Goal: Communication & Community: Answer question/provide support

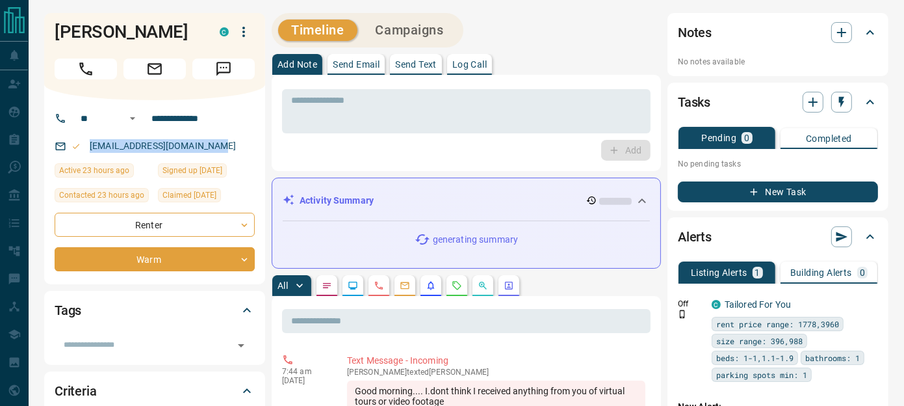
drag, startPoint x: 229, startPoint y: 168, endPoint x: 87, endPoint y: 168, distance: 141.7
click at [87, 157] on div "[EMAIL_ADDRESS][DOMAIN_NAME]" at bounding box center [155, 145] width 200 height 21
drag, startPoint x: 87, startPoint y: 168, endPoint x: 101, endPoint y: 166, distance: 13.8
copy link "[EMAIL_ADDRESS][DOMAIN_NAME]"
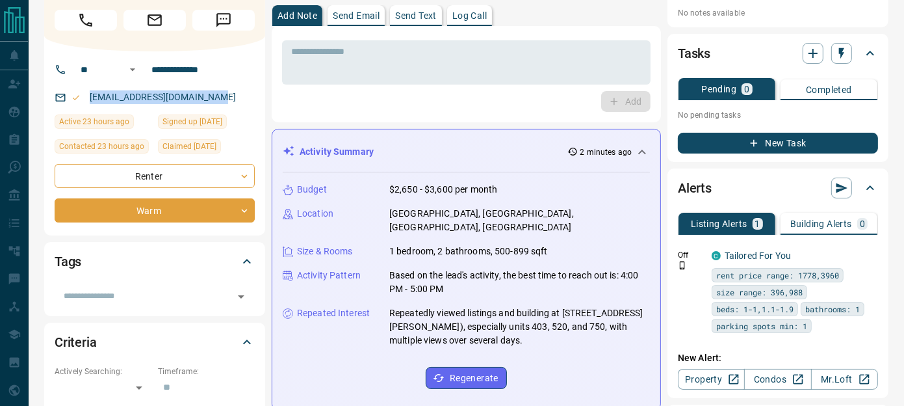
scroll to position [27, 0]
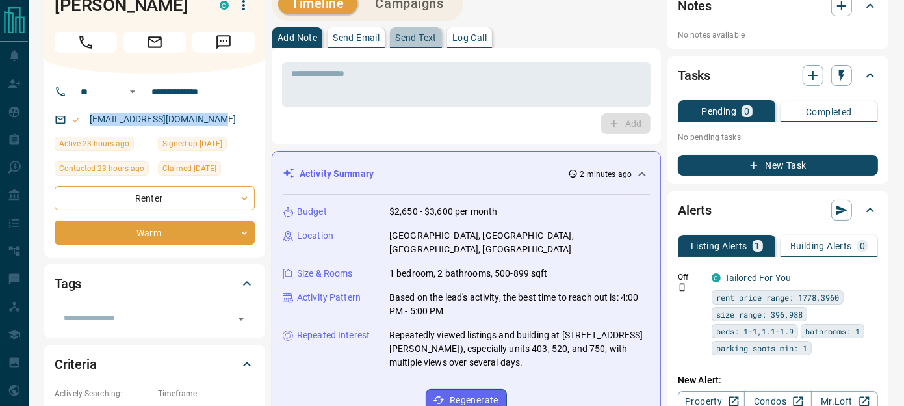
click at [421, 34] on p "Send Text" at bounding box center [416, 37] width 42 height 9
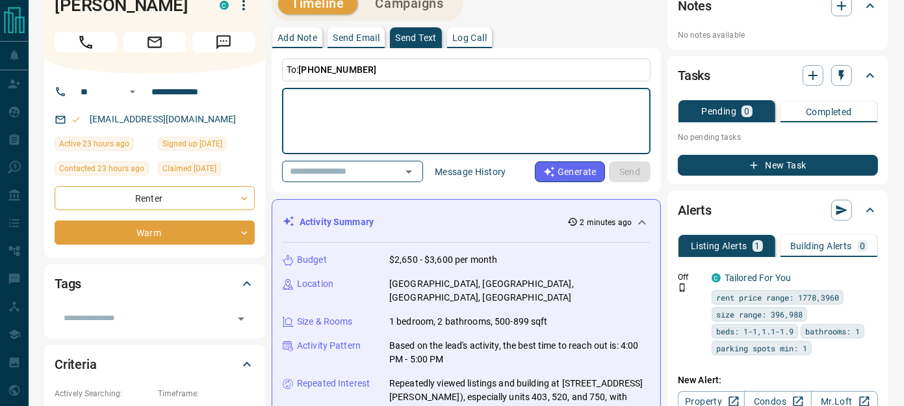
click at [350, 105] on textarea at bounding box center [466, 121] width 350 height 55
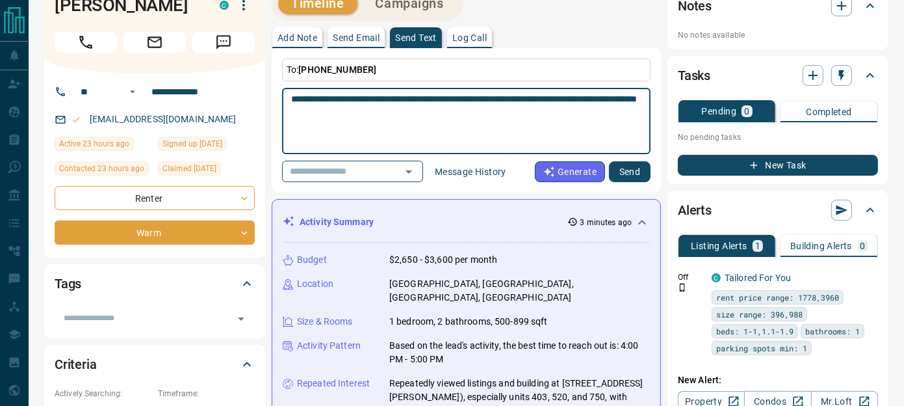
type textarea "**********"
click at [622, 169] on button "Send" at bounding box center [630, 171] width 42 height 21
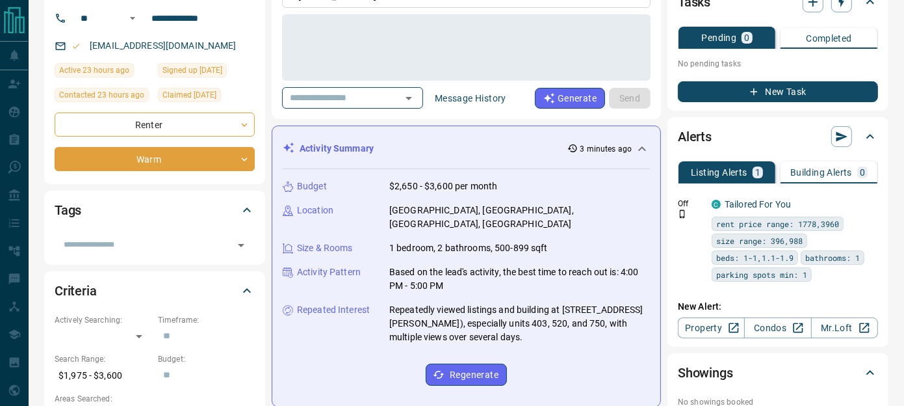
scroll to position [36, 0]
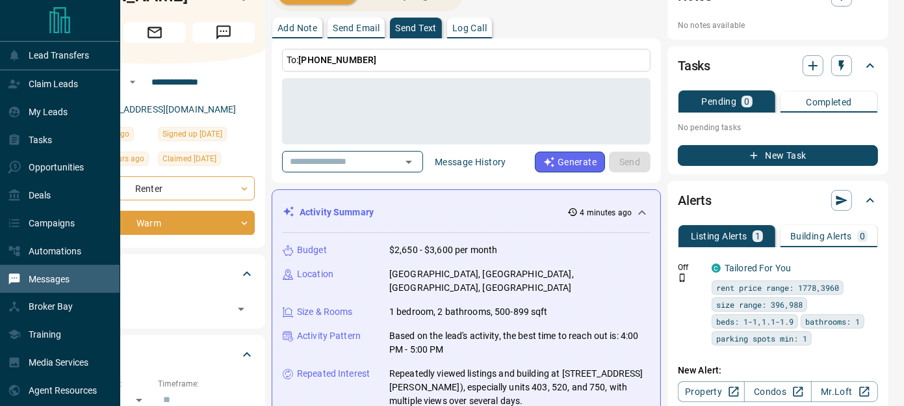
click at [36, 284] on p "Messages" at bounding box center [49, 279] width 41 height 10
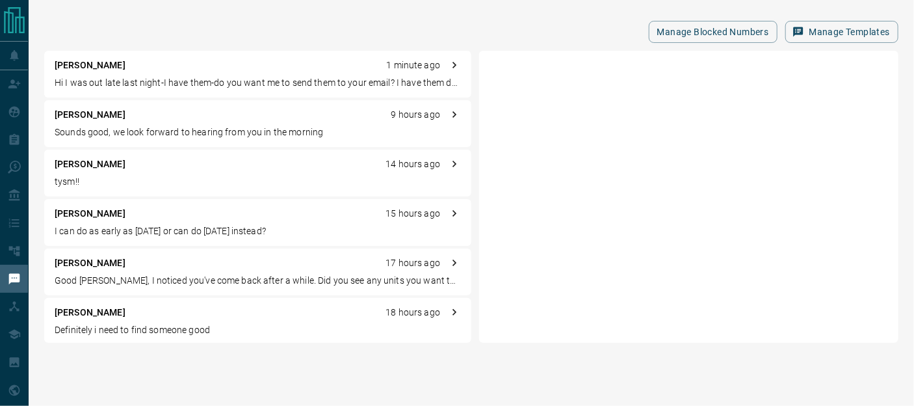
click at [127, 128] on p "Sounds good, we look forward to hearing from you in the morning" at bounding box center [258, 132] width 406 height 14
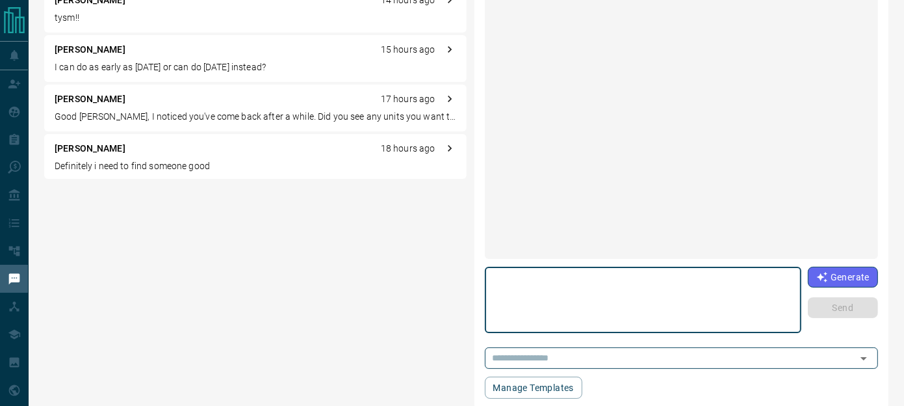
scroll to position [1162, 0]
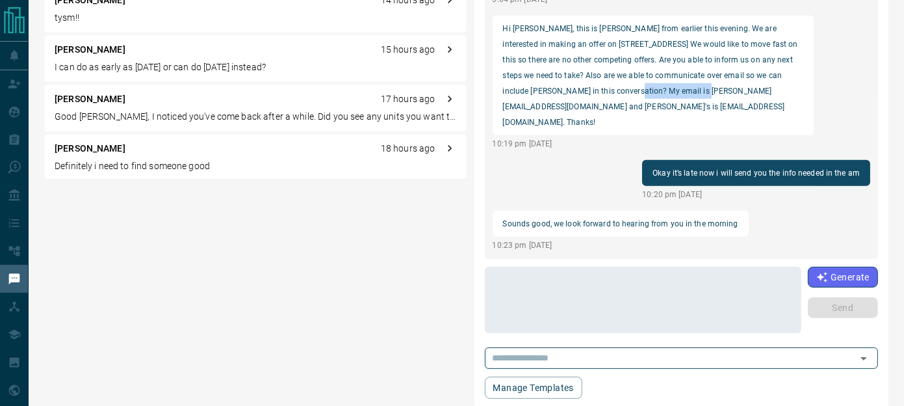
drag, startPoint x: 687, startPoint y: 105, endPoint x: 608, endPoint y: 103, distance: 78.7
click at [608, 103] on p "Hi [PERSON_NAME], this is [PERSON_NAME] from earlier this evening. We are inter…" at bounding box center [653, 75] width 300 height 109
copy p ".[EMAIL_ADDRESS][DOMAIN_NAME]"
drag, startPoint x: 594, startPoint y: 122, endPoint x: 504, endPoint y: 122, distance: 90.4
click at [504, 122] on p "Hi [PERSON_NAME], this is [PERSON_NAME] from earlier this evening. We are inter…" at bounding box center [653, 75] width 300 height 109
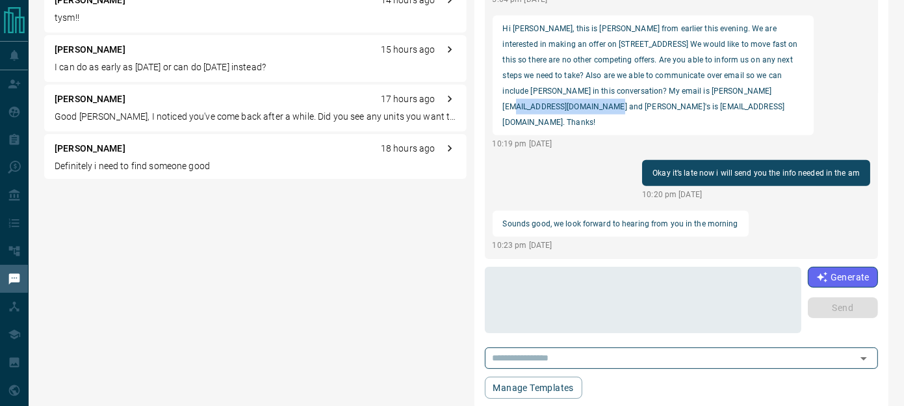
copy p "[EMAIL_ADDRESS][DOMAIN_NAME]"
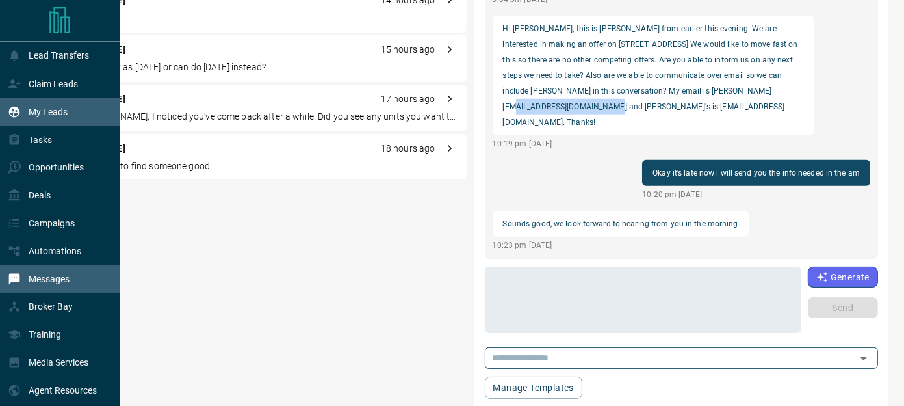
drag, startPoint x: 56, startPoint y: 280, endPoint x: 68, endPoint y: 109, distance: 171.4
click at [56, 280] on p "Messages" at bounding box center [49, 279] width 41 height 10
click at [68, 109] on div "My Leads" at bounding box center [60, 112] width 120 height 28
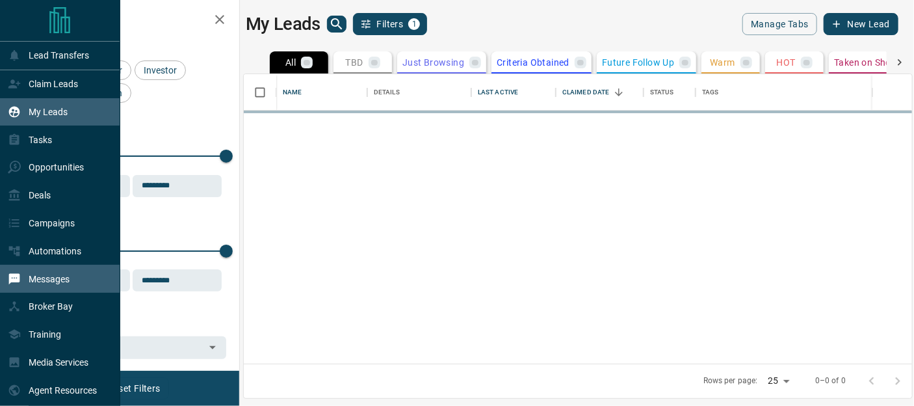
click at [47, 280] on p "Messages" at bounding box center [49, 279] width 41 height 10
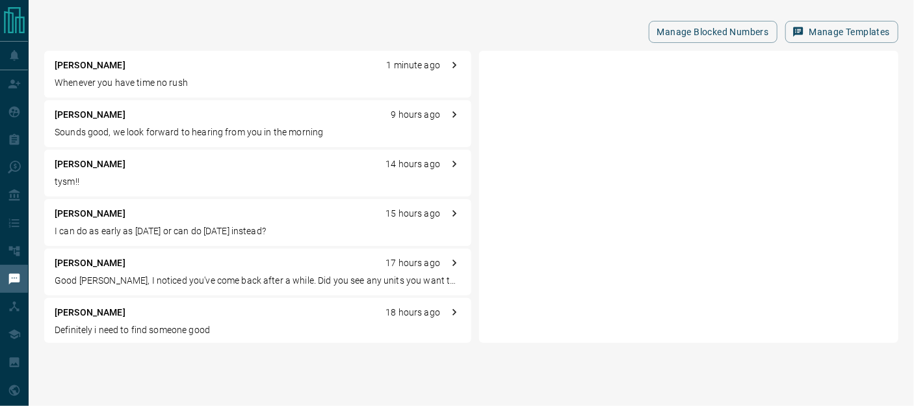
click at [122, 80] on p "Whenever you have time no rush" at bounding box center [258, 83] width 406 height 14
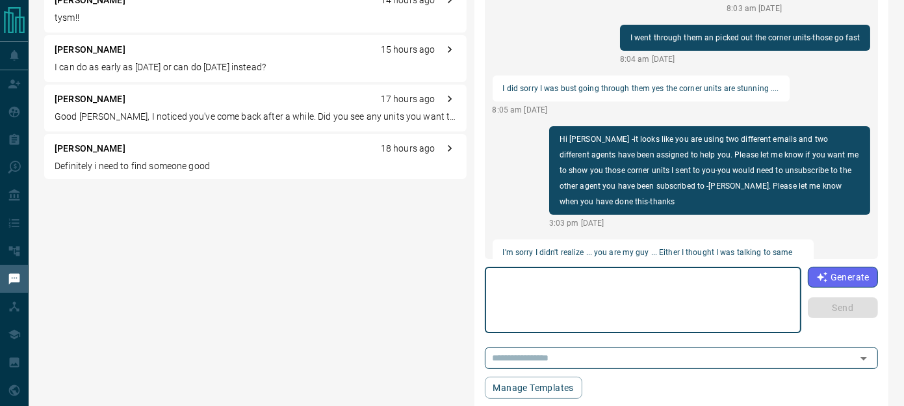
scroll to position [1592, 0]
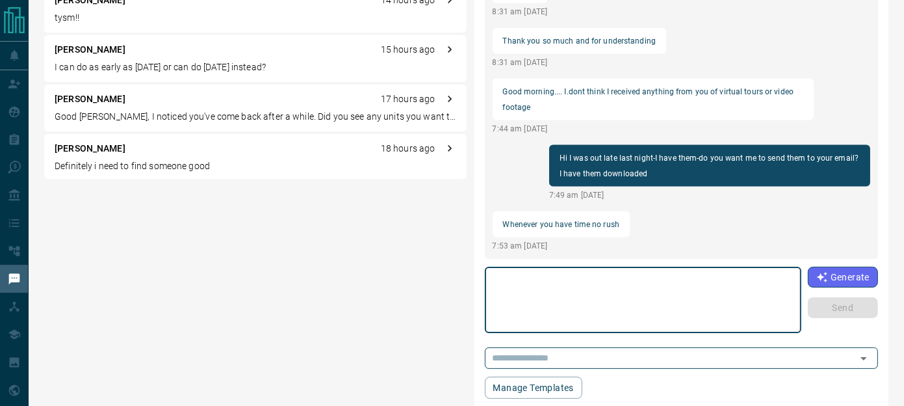
click at [632, 274] on textarea at bounding box center [643, 299] width 298 height 55
type textarea "**********"
click at [858, 307] on button "Send" at bounding box center [844, 307] width 70 height 21
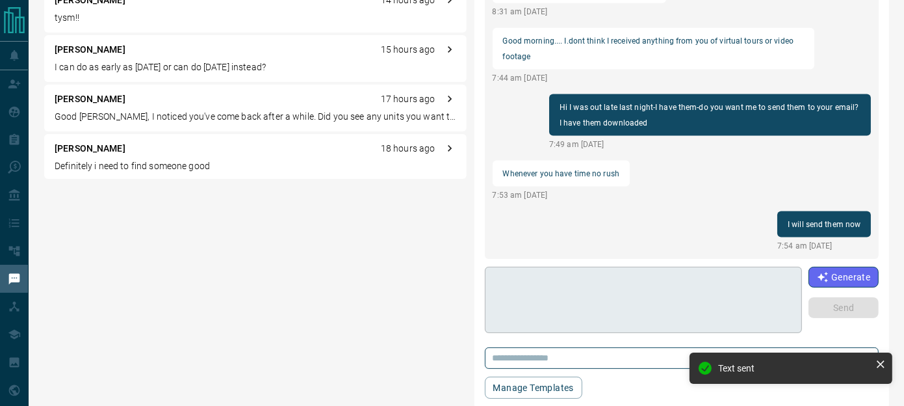
click at [611, 293] on textarea at bounding box center [644, 299] width 300 height 55
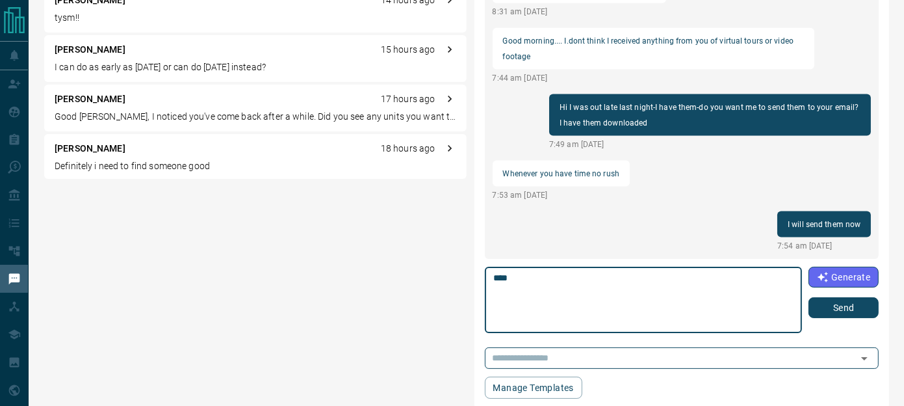
type textarea "****"
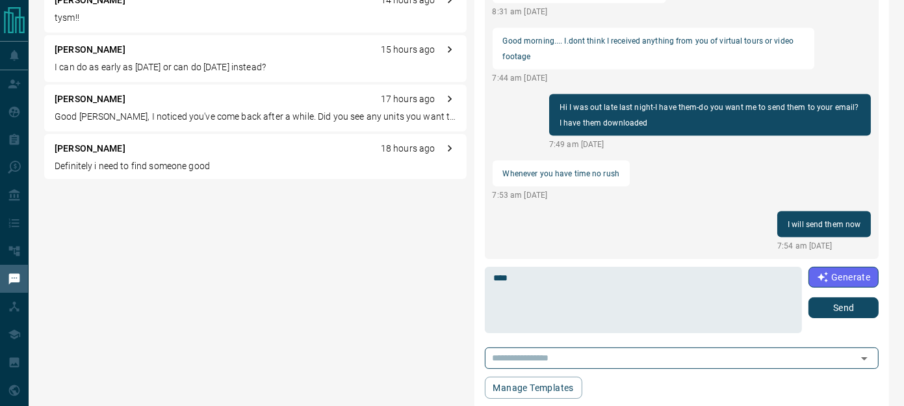
click at [814, 318] on div "**** * ​ Generate Send" at bounding box center [682, 300] width 395 height 66
click at [827, 311] on button "Send" at bounding box center [844, 307] width 70 height 21
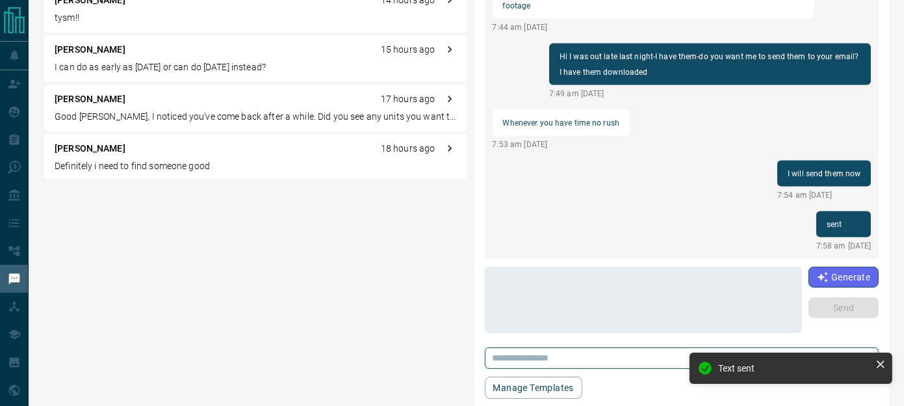
drag, startPoint x: 184, startPoint y: 61, endPoint x: 519, endPoint y: 118, distance: 339.5
click at [183, 61] on p "I can do as early as [DATE] or can do [DATE] instead?" at bounding box center [256, 67] width 402 height 14
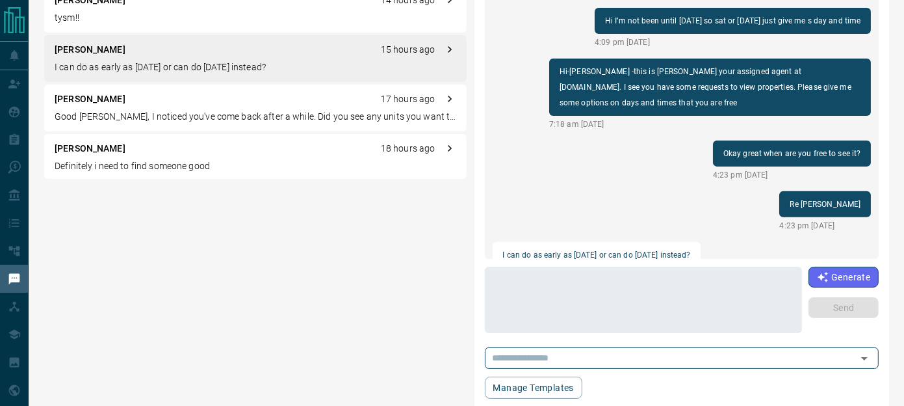
scroll to position [315, 0]
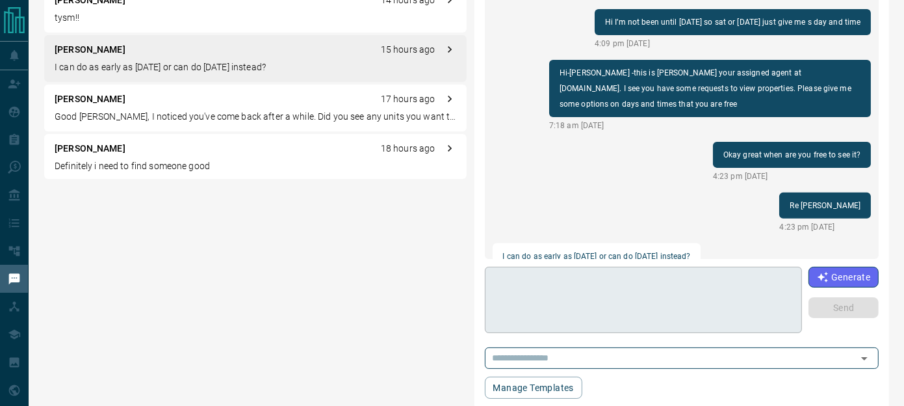
click at [585, 288] on textarea at bounding box center [644, 299] width 300 height 55
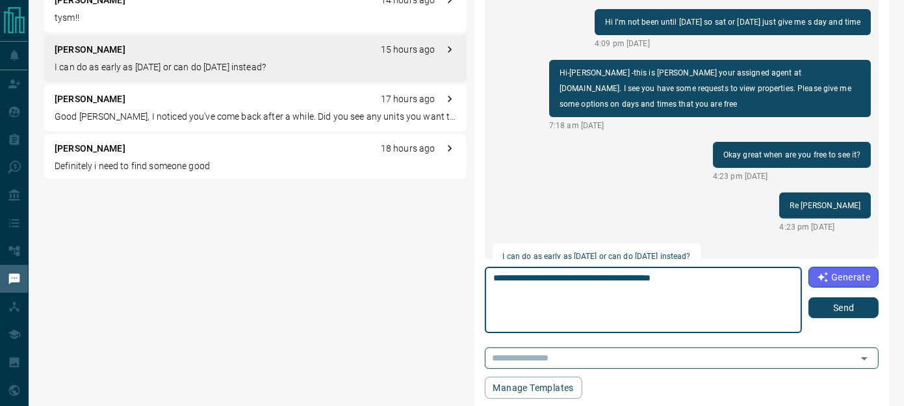
type textarea "**********"
click at [832, 299] on div "Generate Send" at bounding box center [844, 292] width 70 height 51
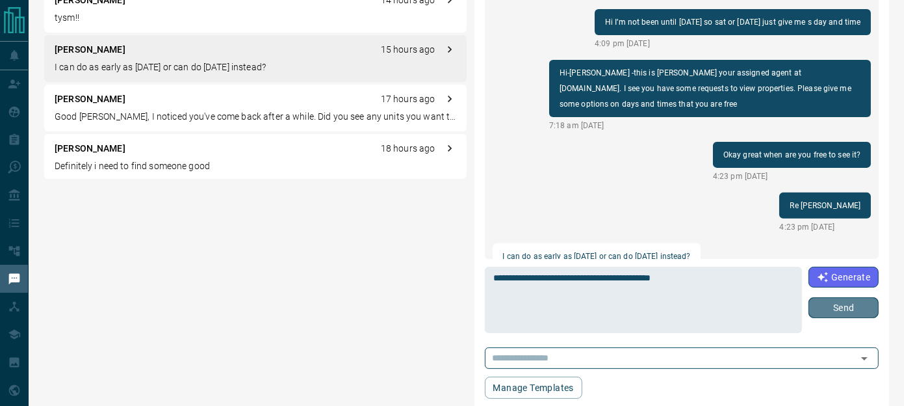
click at [832, 299] on button "Send" at bounding box center [844, 307] width 70 height 21
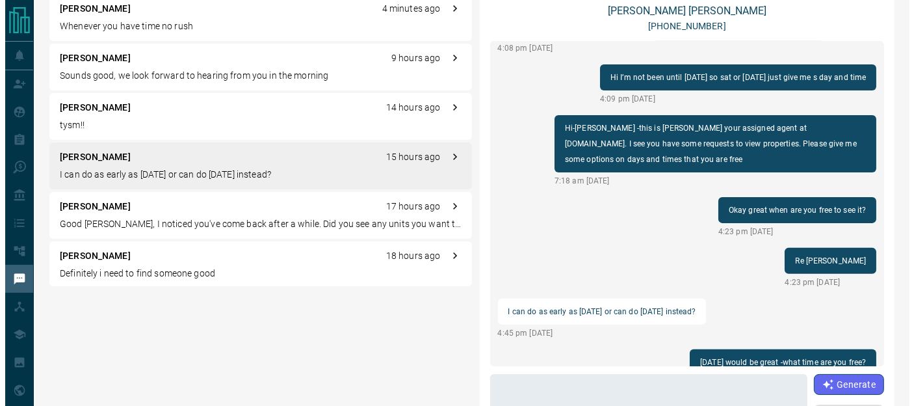
scroll to position [0, 0]
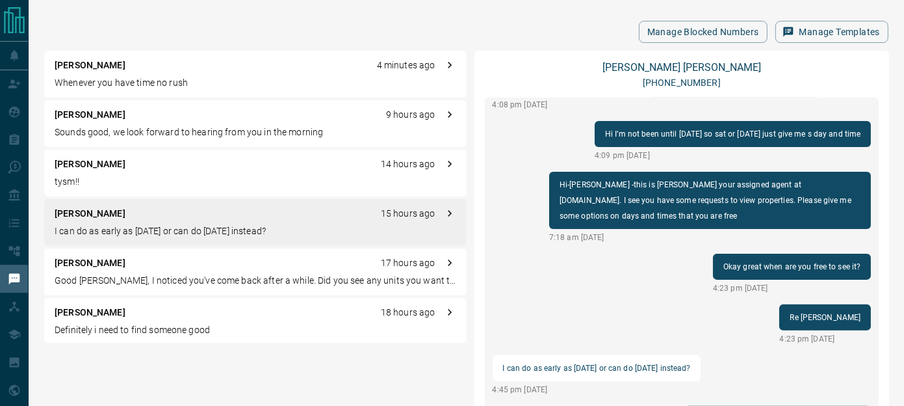
drag, startPoint x: 406, startPoint y: 304, endPoint x: 320, endPoint y: 35, distance: 282.0
click at [342, 29] on div "Manage Blocked Numbers Manage Templates" at bounding box center [466, 32] width 844 height 22
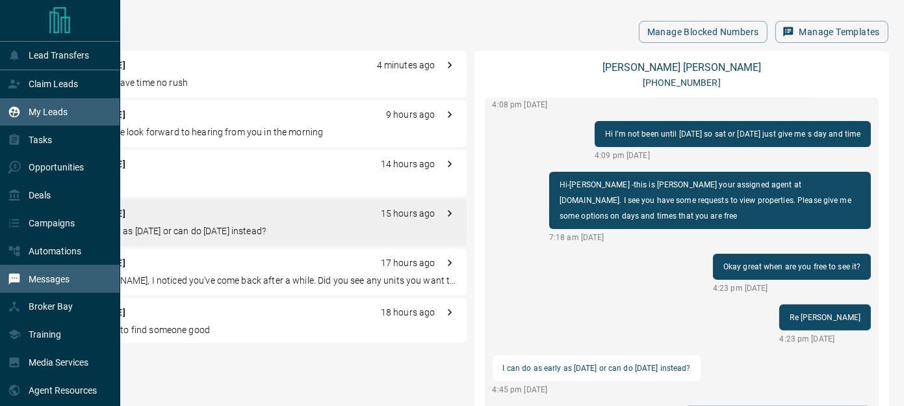
click at [49, 116] on p "My Leads" at bounding box center [48, 112] width 39 height 10
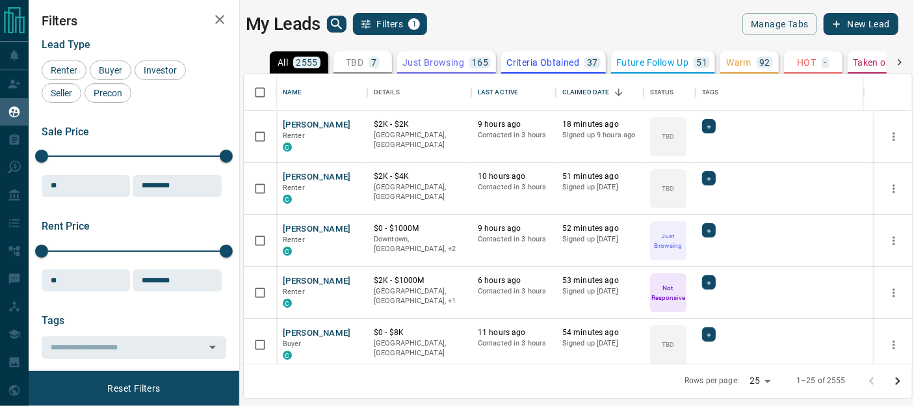
scroll to position [280, 658]
click at [312, 122] on button "[PERSON_NAME]" at bounding box center [317, 125] width 68 height 12
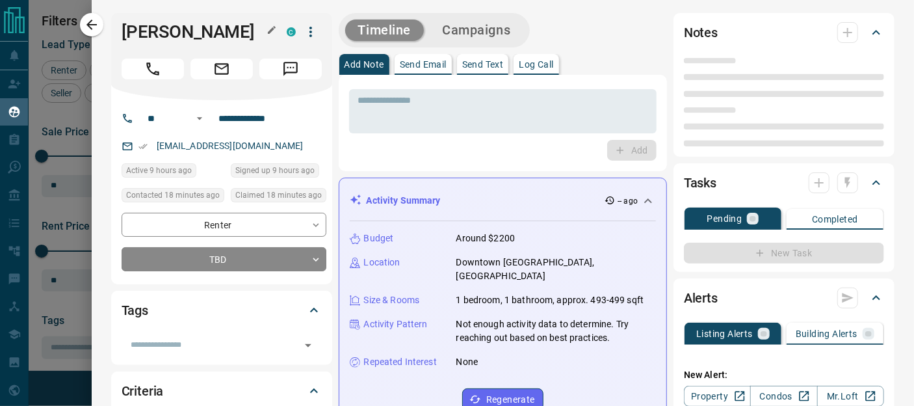
type input "**"
type input "**********"
type input "**"
click at [96, 28] on icon "button" at bounding box center [92, 25] width 16 height 16
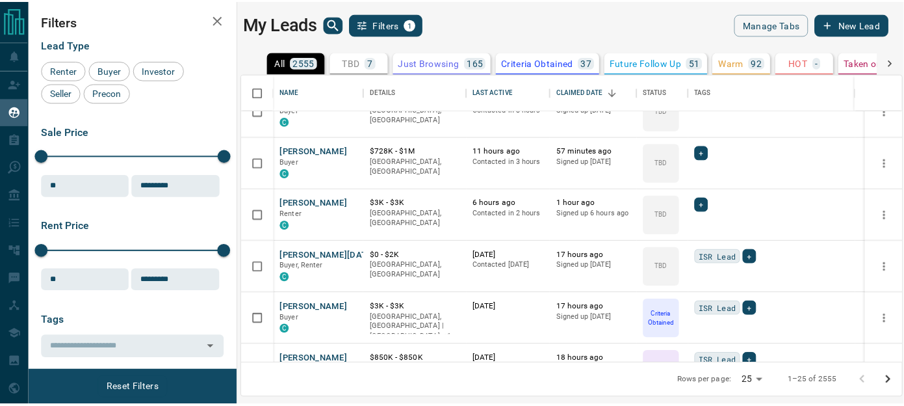
scroll to position [0, 0]
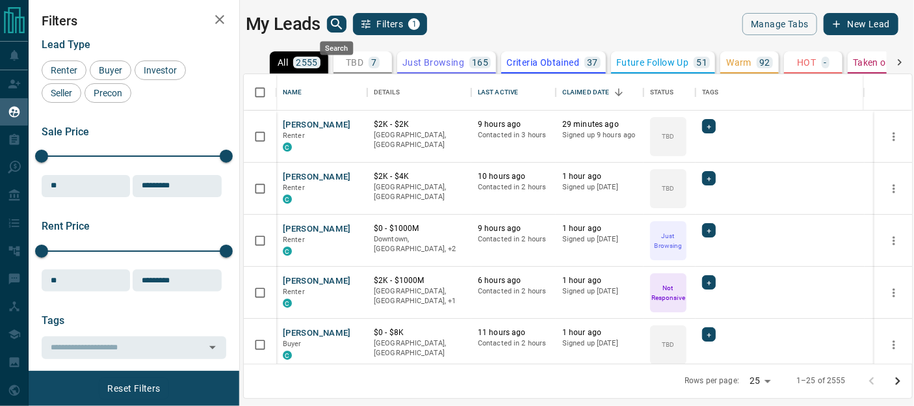
click at [332, 22] on icon "search button" at bounding box center [336, 23] width 11 height 11
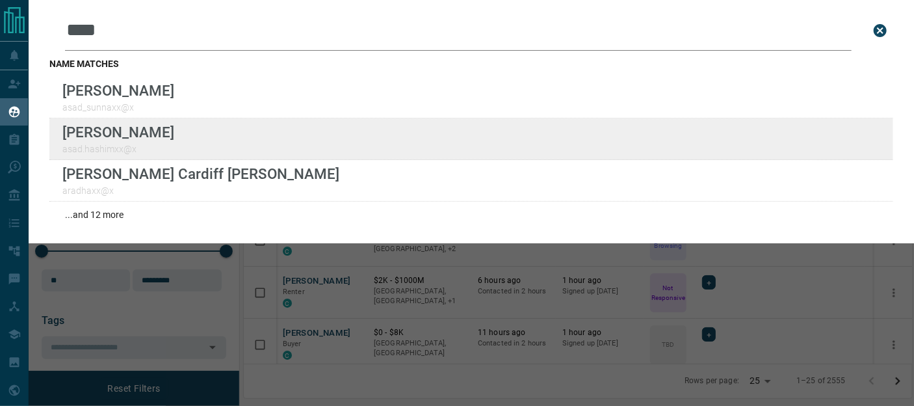
type input "****"
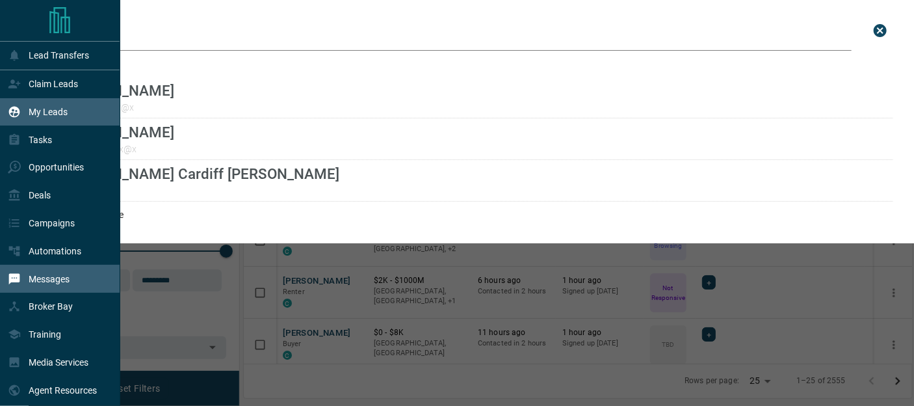
click at [35, 278] on p "Messages" at bounding box center [49, 279] width 41 height 10
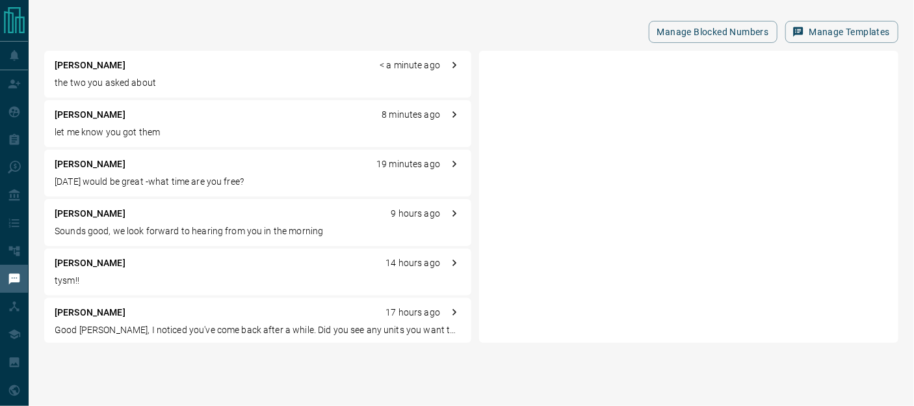
click at [88, 263] on p "[PERSON_NAME]" at bounding box center [90, 263] width 71 height 14
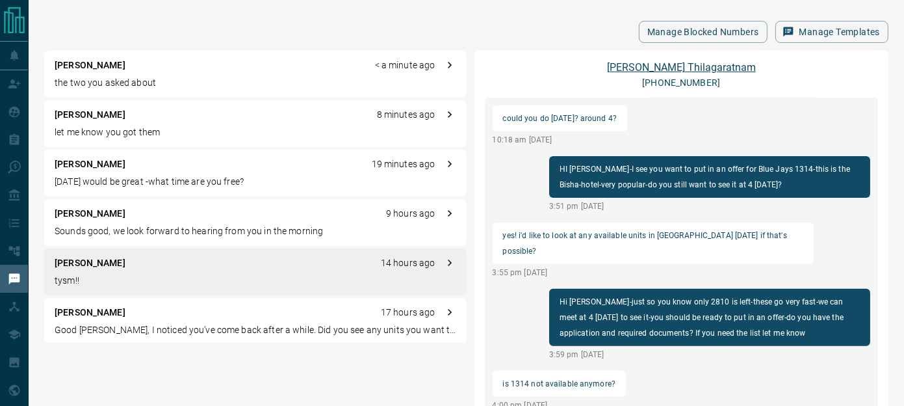
click at [666, 70] on link "[PERSON_NAME]" at bounding box center [681, 67] width 149 height 12
